Goal: Communication & Community: Answer question/provide support

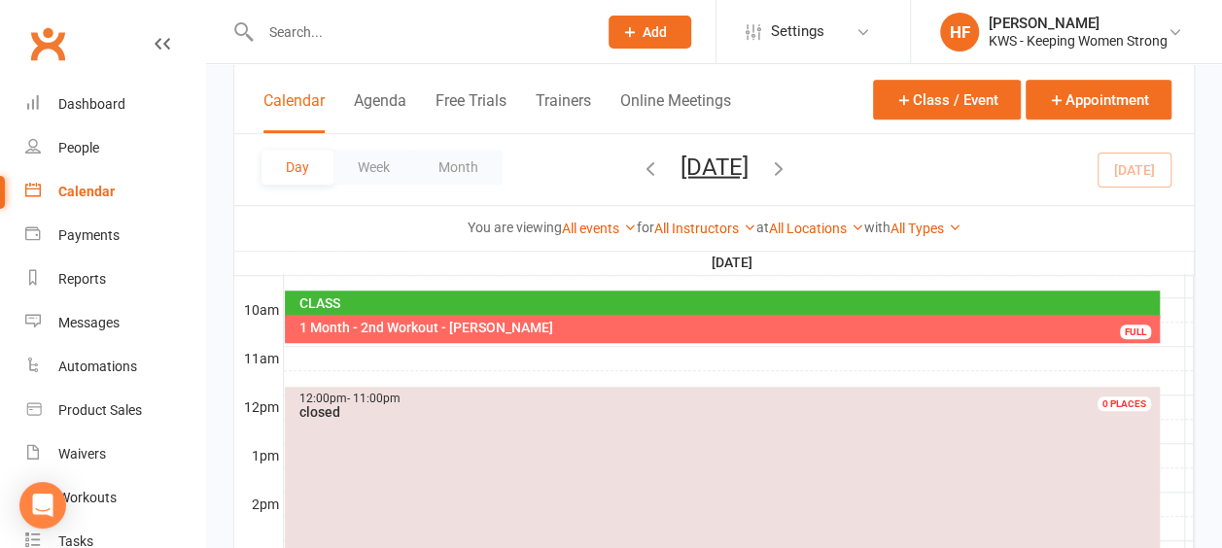
click at [346, 31] on input "text" at bounding box center [419, 31] width 328 height 27
drag, startPoint x: 361, startPoint y: 37, endPoint x: 371, endPoint y: 31, distance: 12.2
click at [365, 37] on input "text" at bounding box center [419, 31] width 328 height 27
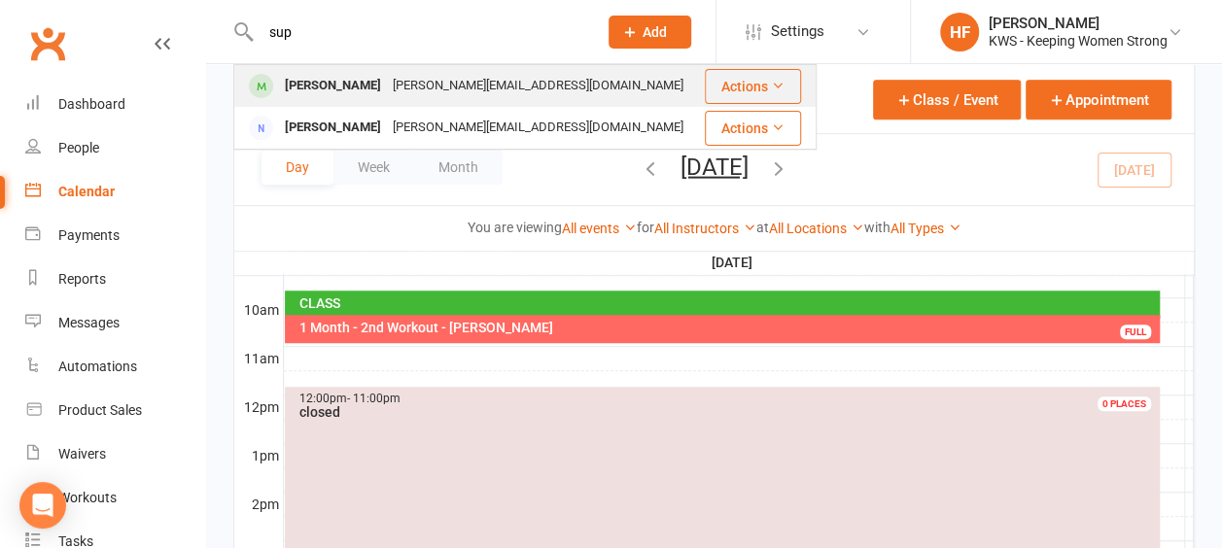
type input "sup"
click at [351, 92] on div "[PERSON_NAME]" at bounding box center [333, 86] width 108 height 28
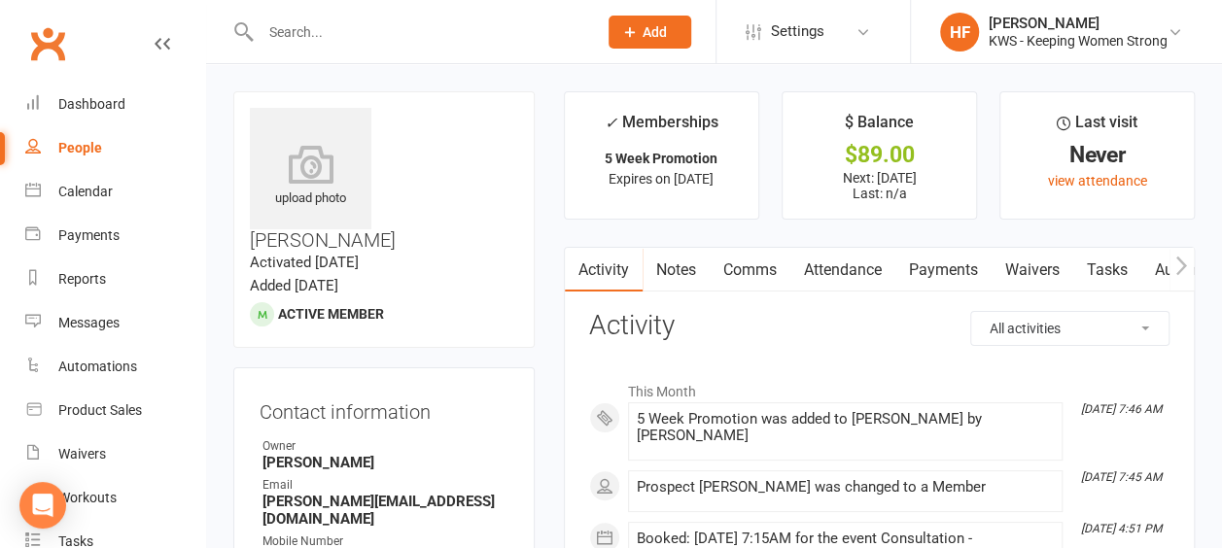
click at [748, 267] on link "Comms" at bounding box center [749, 270] width 81 height 45
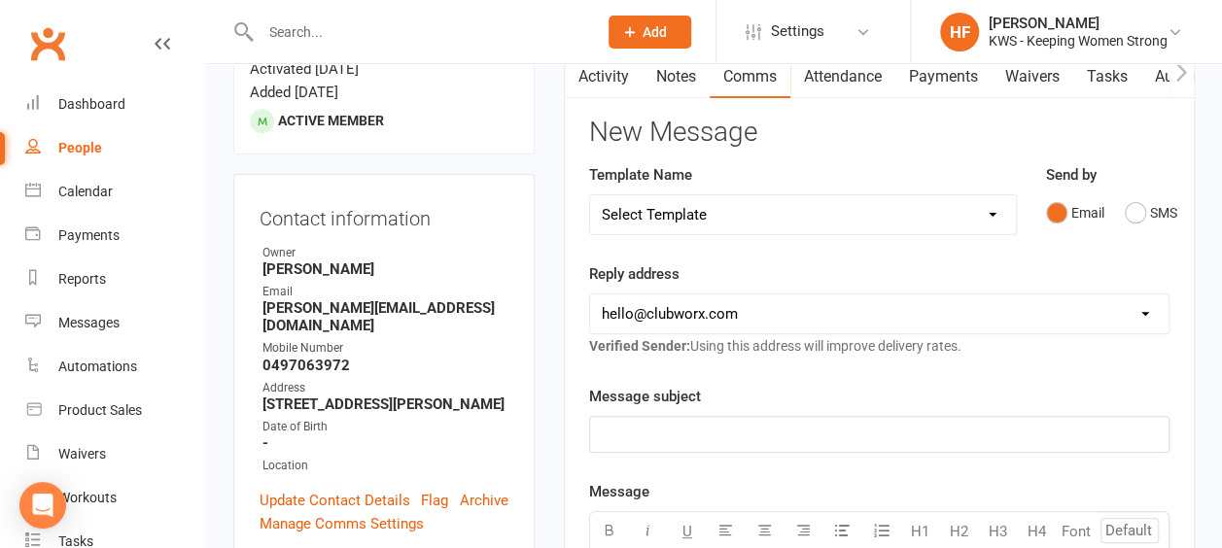
scroll to position [194, 0]
click at [993, 211] on select "Select Template [Email] KWS RENEWAL [Email] 1st WO CONFIRMATION [Email] 4 Week …" at bounding box center [803, 213] width 426 height 39
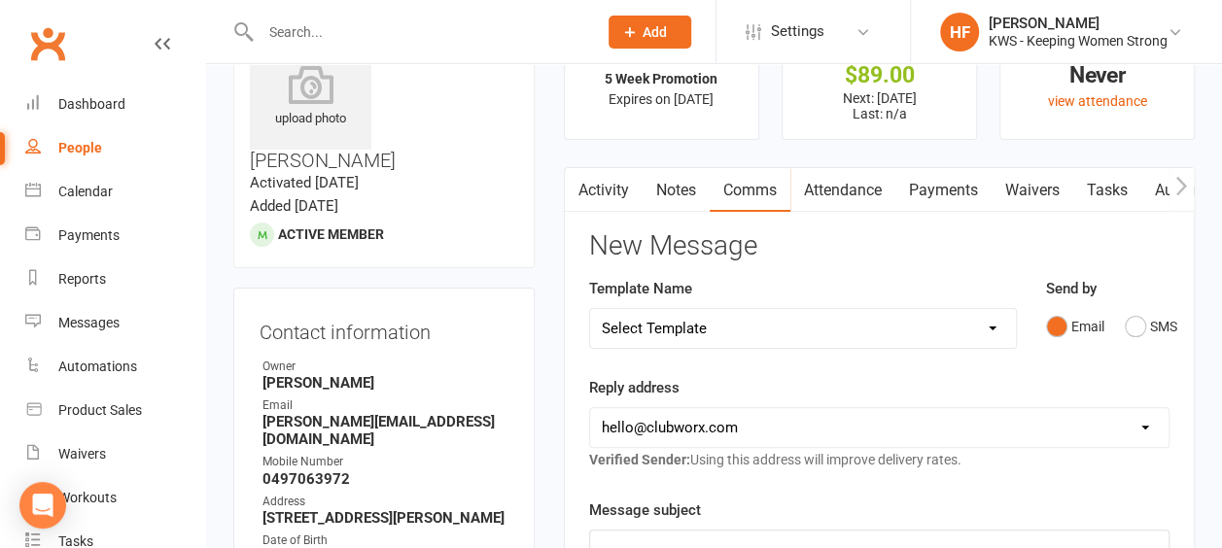
scroll to position [0, 0]
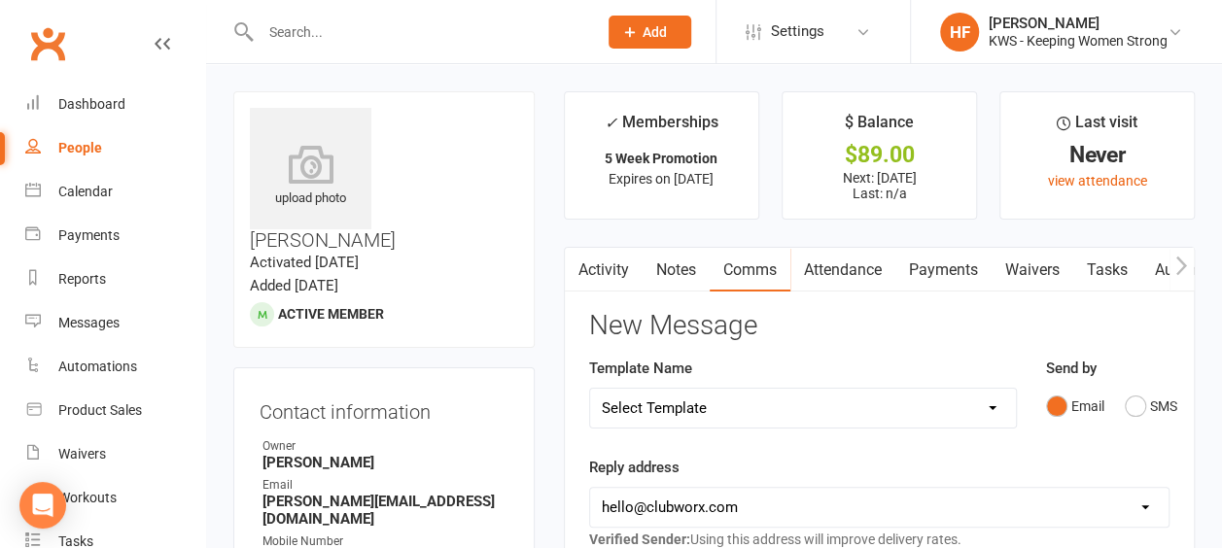
click at [607, 268] on link "Activity" at bounding box center [604, 270] width 78 height 45
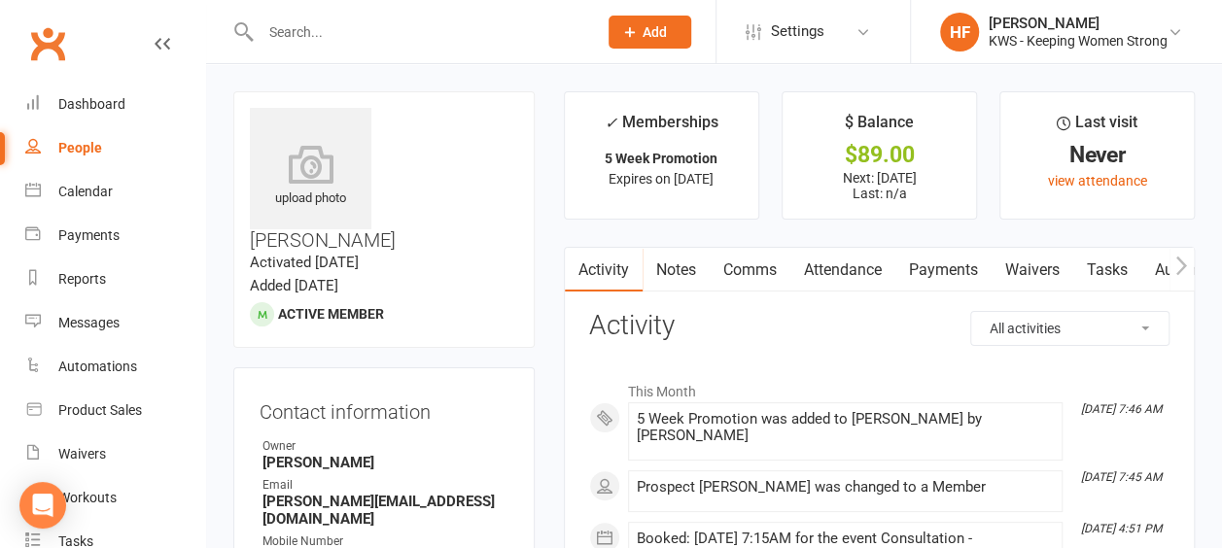
click at [750, 266] on link "Comms" at bounding box center [749, 270] width 81 height 45
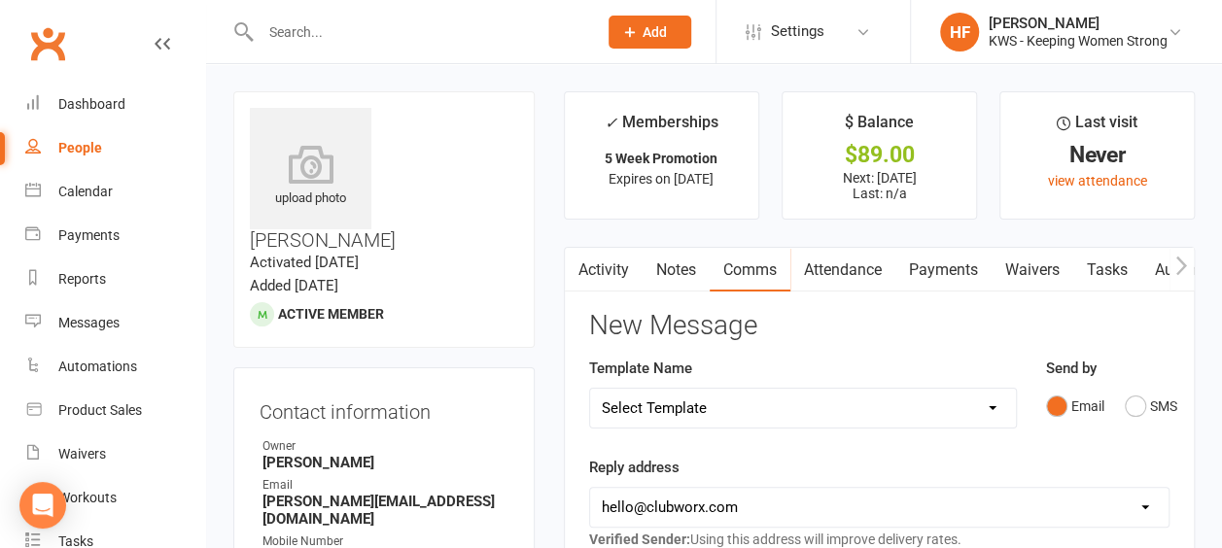
click at [992, 406] on select "Select Template [Email] KWS RENEWAL [Email] 1st WO CONFIRMATION [Email] 4 Week …" at bounding box center [803, 408] width 426 height 39
select select "16"
click at [590, 389] on select "Select Template [Email] KWS RENEWAL [Email] 1st WO CONFIRMATION [Email] 4 Week …" at bounding box center [803, 408] width 426 height 39
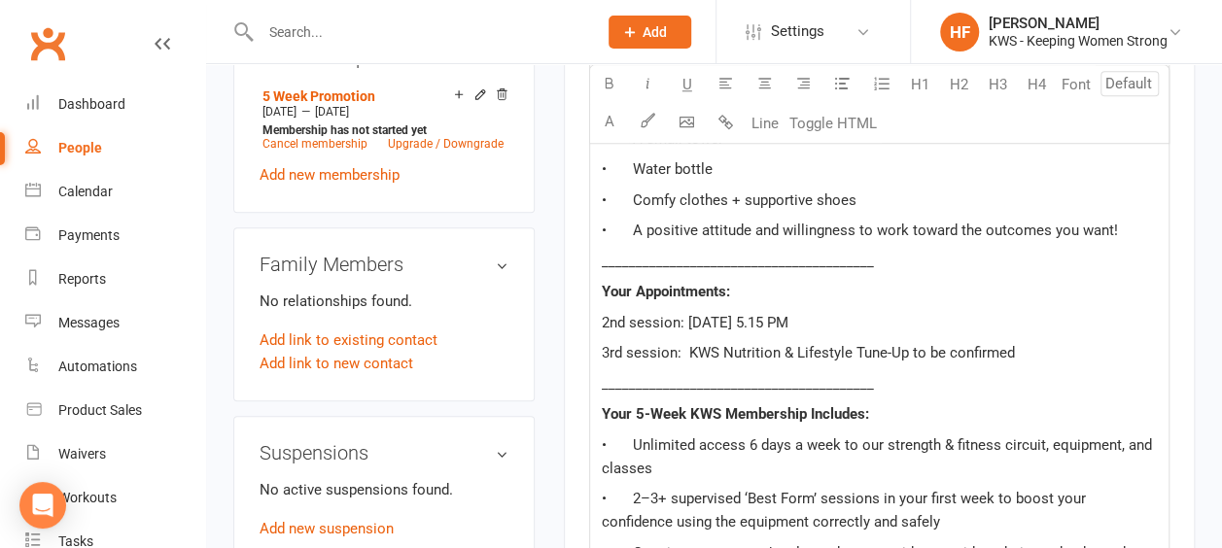
scroll to position [972, 0]
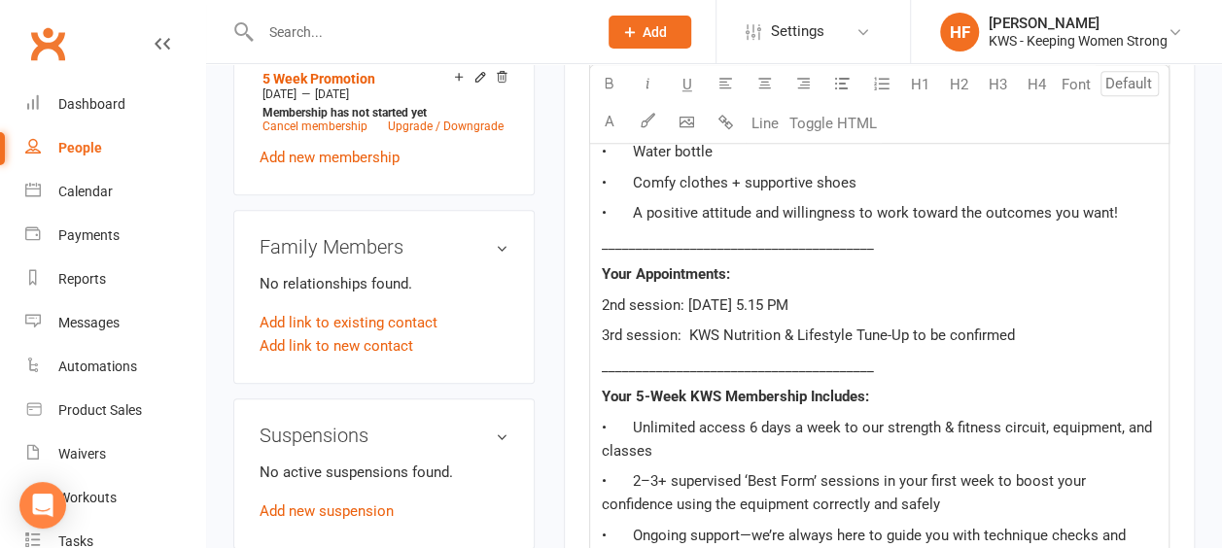
click at [624, 297] on span "2nd session: [DATE] 5.15 PM" at bounding box center [695, 304] width 187 height 17
click at [715, 296] on span "1st session: [DATE] 5.15 PM" at bounding box center [694, 304] width 184 height 17
click at [731, 301] on span "1st session: [DATE] 5.15 PM" at bounding box center [694, 304] width 184 height 17
drag, startPoint x: 769, startPoint y: 301, endPoint x: 739, endPoint y: 295, distance: 30.7
click at [739, 298] on span "1st session: [DATE] 5.15 PM" at bounding box center [694, 304] width 184 height 17
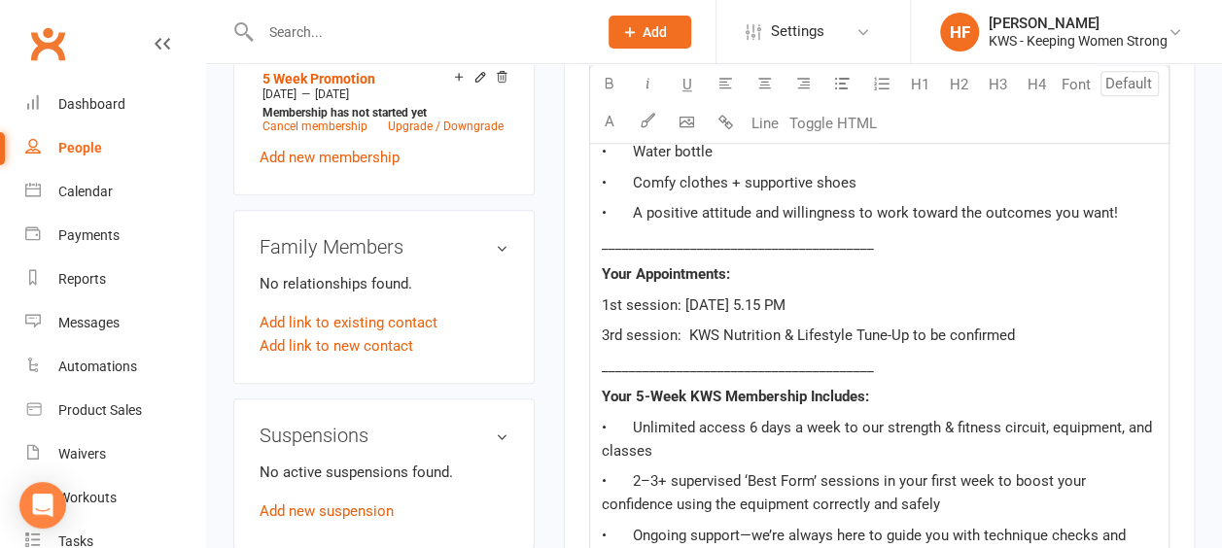
click at [785, 297] on span "1st session: [DATE] 5.15 PM" at bounding box center [694, 304] width 184 height 17
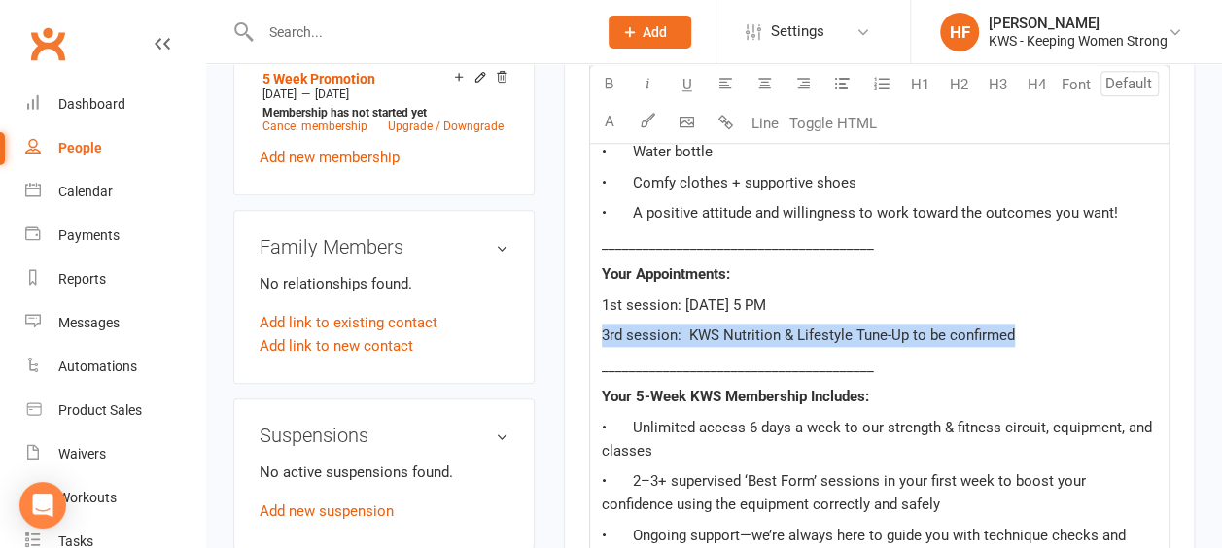
drag, startPoint x: 599, startPoint y: 333, endPoint x: 1044, endPoint y: 314, distance: 445.5
click at [1042, 321] on div "Hi ﻿ {contact-first-name} , Welcome to KWS – I’m so glad you came! You are now …" at bounding box center [879, 492] width 578 height 1361
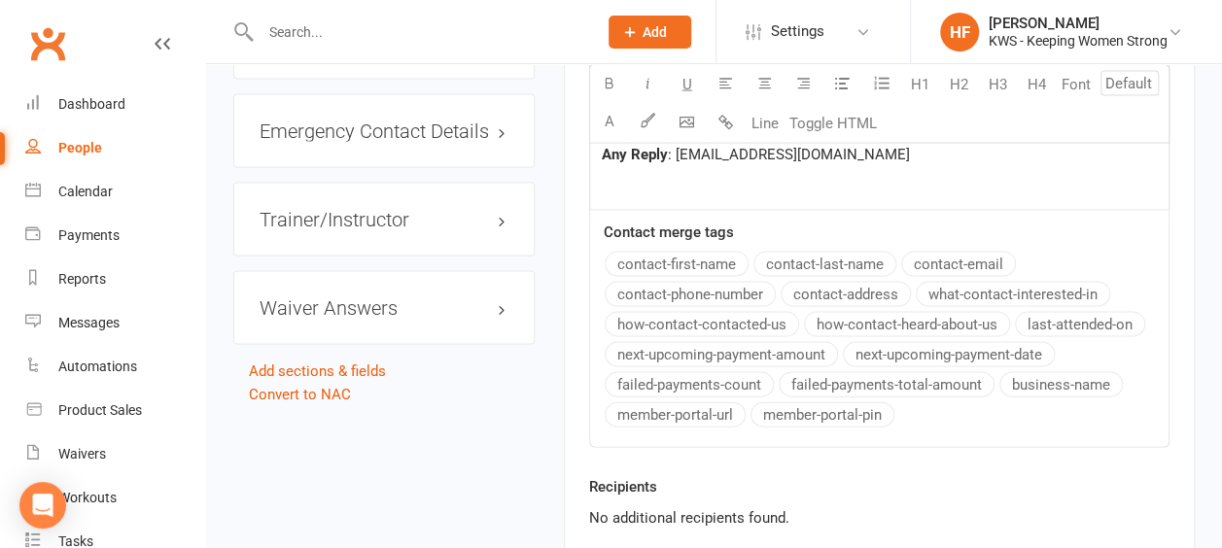
scroll to position [2099, 0]
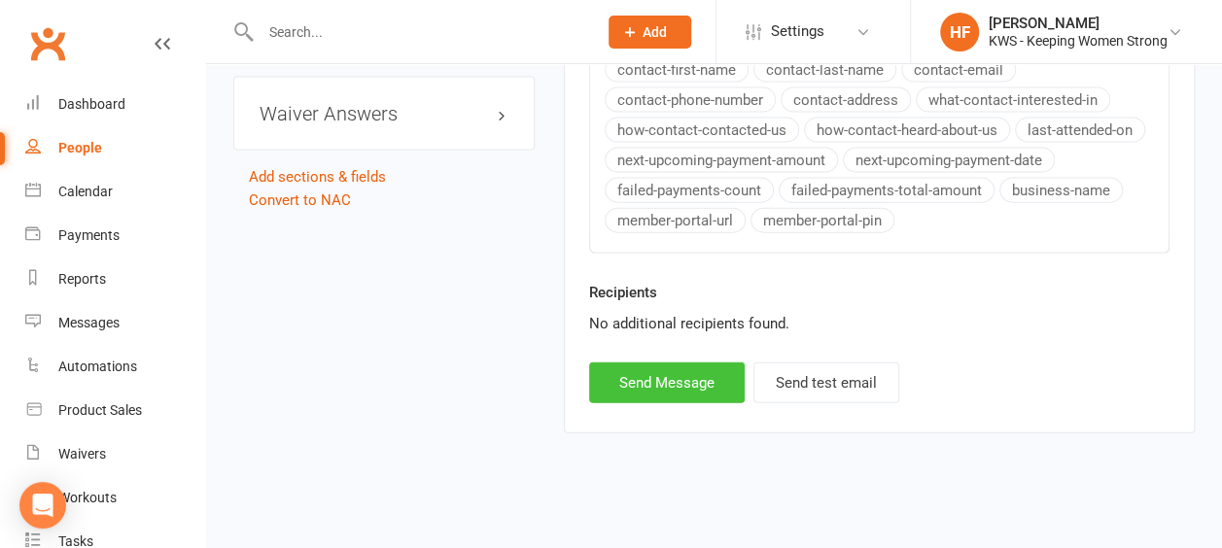
click at [649, 373] on button "Send Message" at bounding box center [666, 382] width 155 height 41
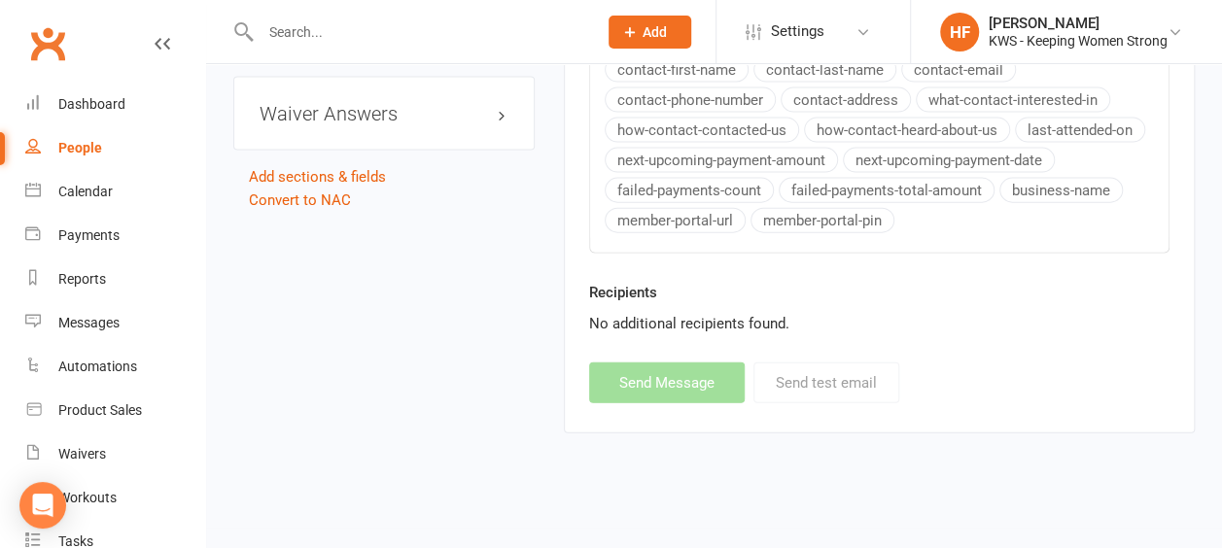
select select
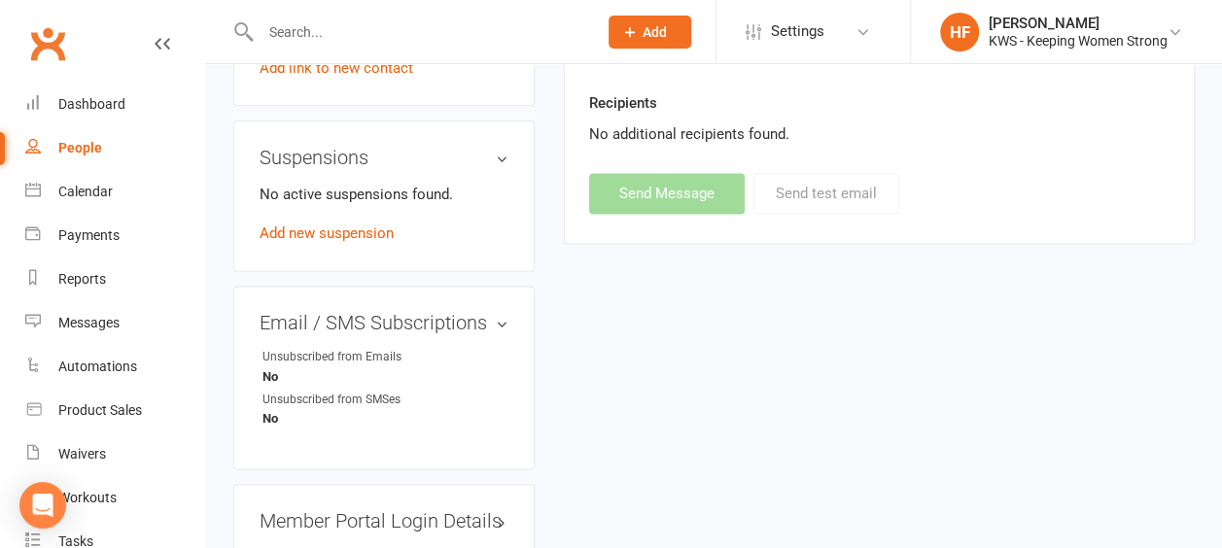
scroll to position [1541, 0]
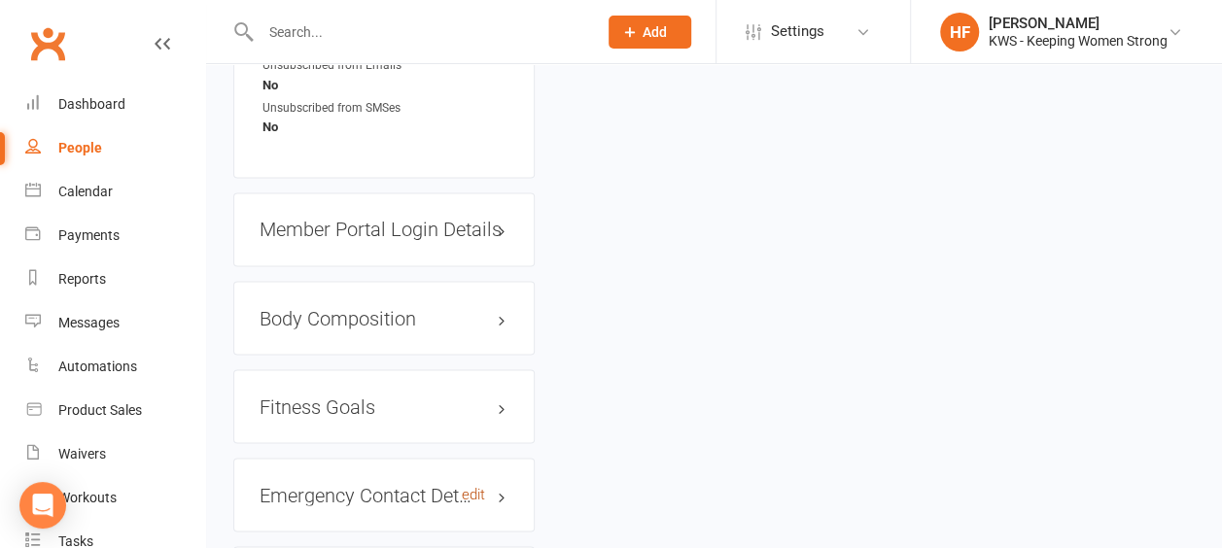
click at [480, 486] on link "edit" at bounding box center [473, 494] width 23 height 17
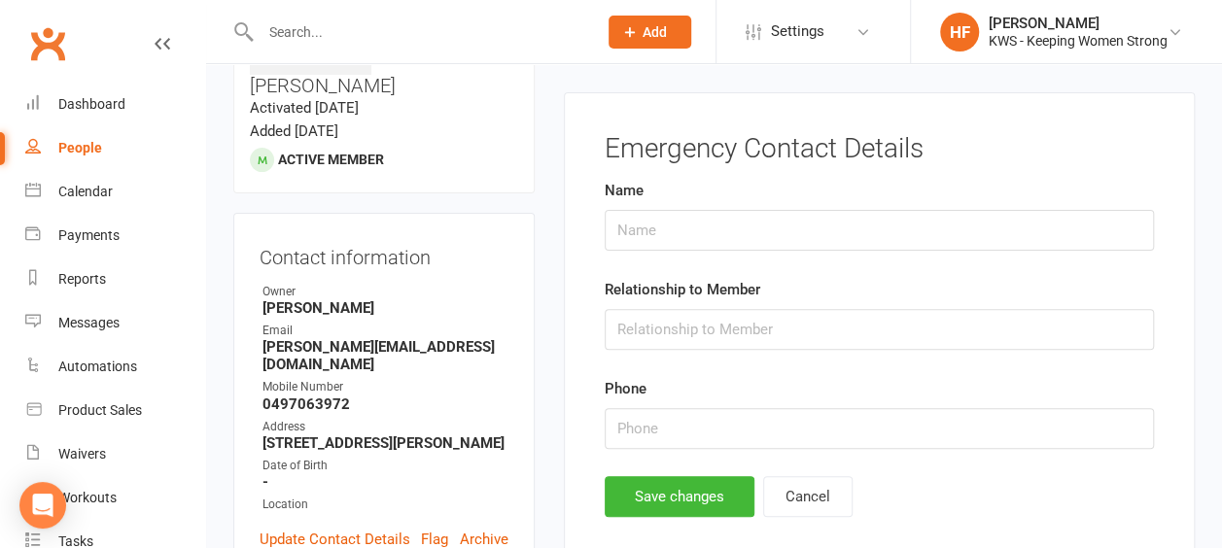
scroll to position [148, 0]
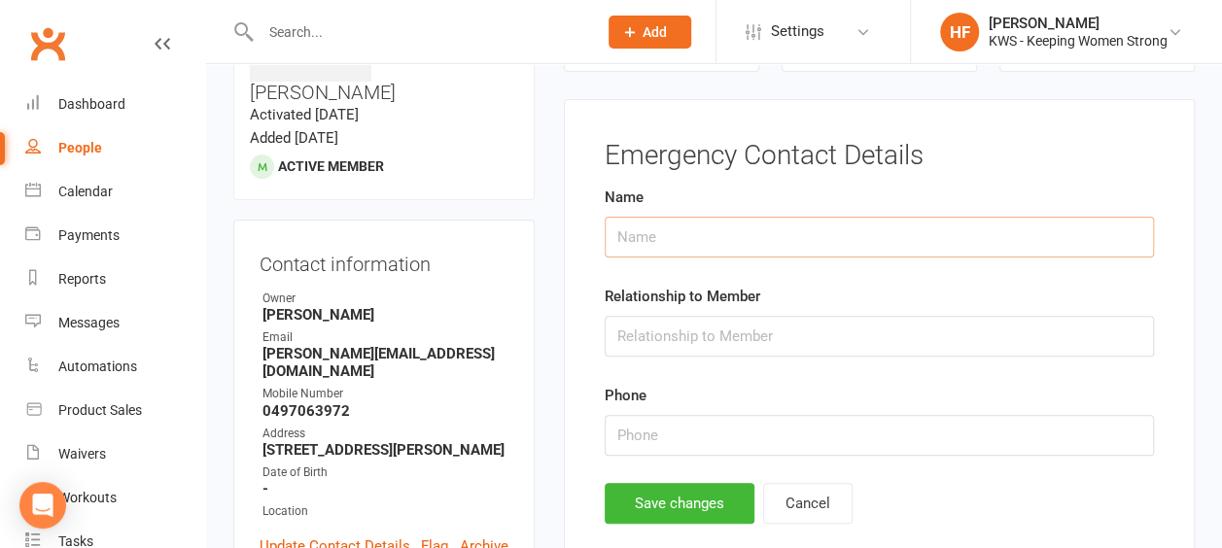
click at [660, 235] on input "text" at bounding box center [878, 237] width 549 height 41
type input "[PERSON_NAME]"
click at [673, 336] on input "text" at bounding box center [878, 336] width 549 height 41
type input "Husband"
click at [1042, 431] on input "string" at bounding box center [878, 435] width 549 height 41
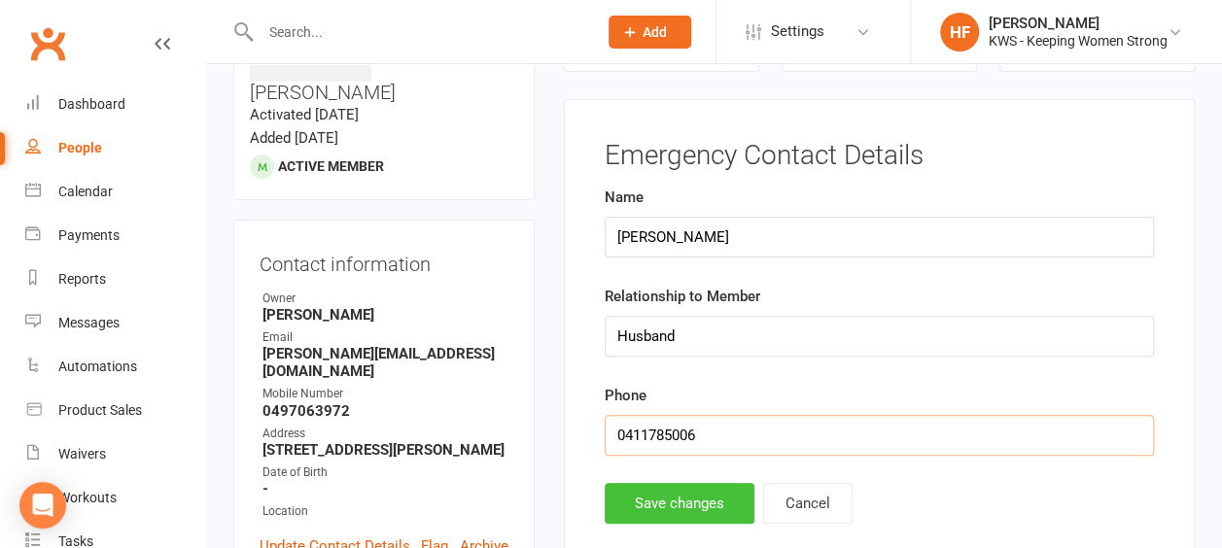
type input "0411785006"
click at [648, 498] on button "Save changes" at bounding box center [679, 503] width 150 height 41
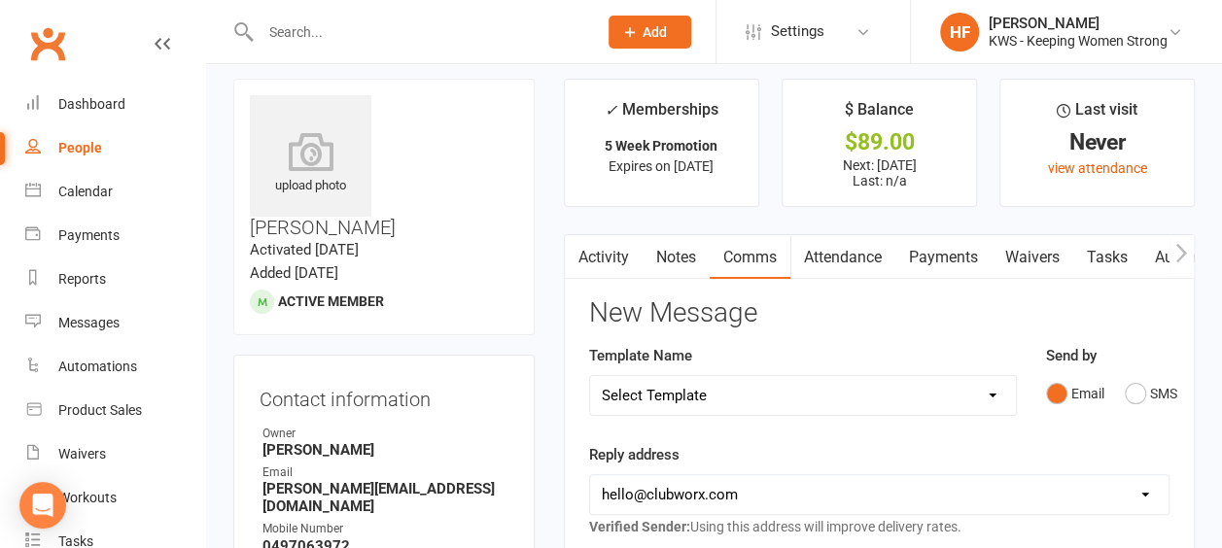
scroll to position [0, 0]
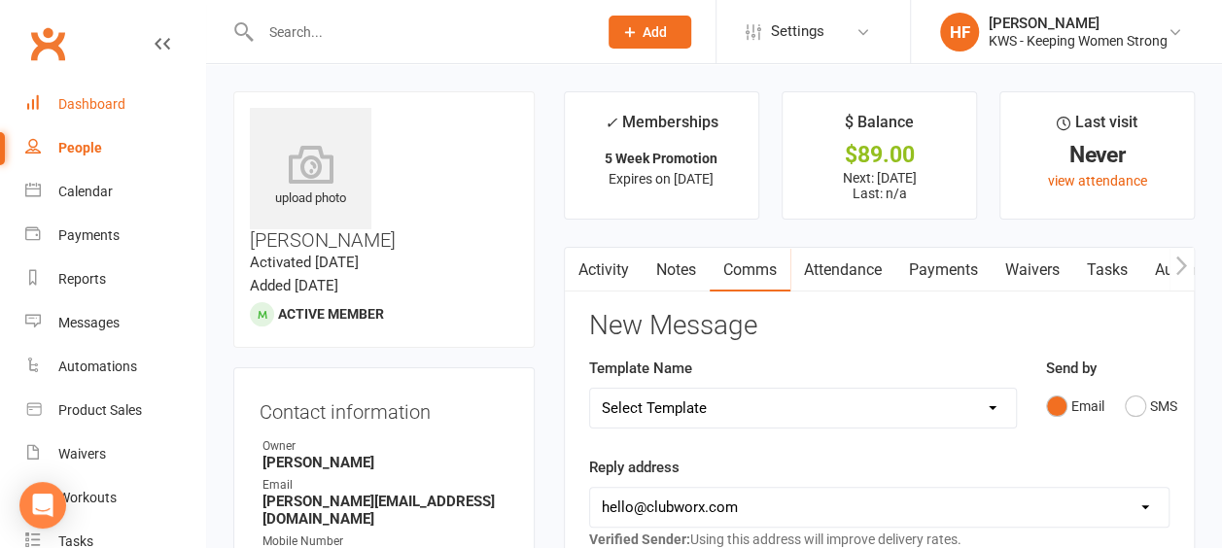
click at [105, 103] on div "Dashboard" at bounding box center [91, 104] width 67 height 16
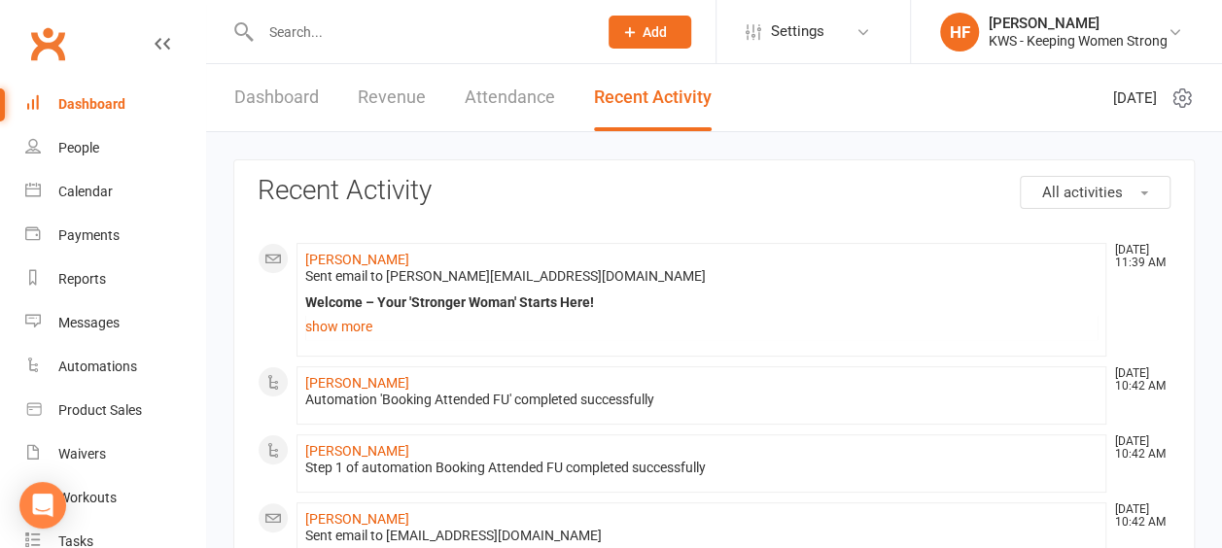
click at [267, 97] on link "Dashboard" at bounding box center [276, 97] width 85 height 67
